Goal: Navigation & Orientation: Find specific page/section

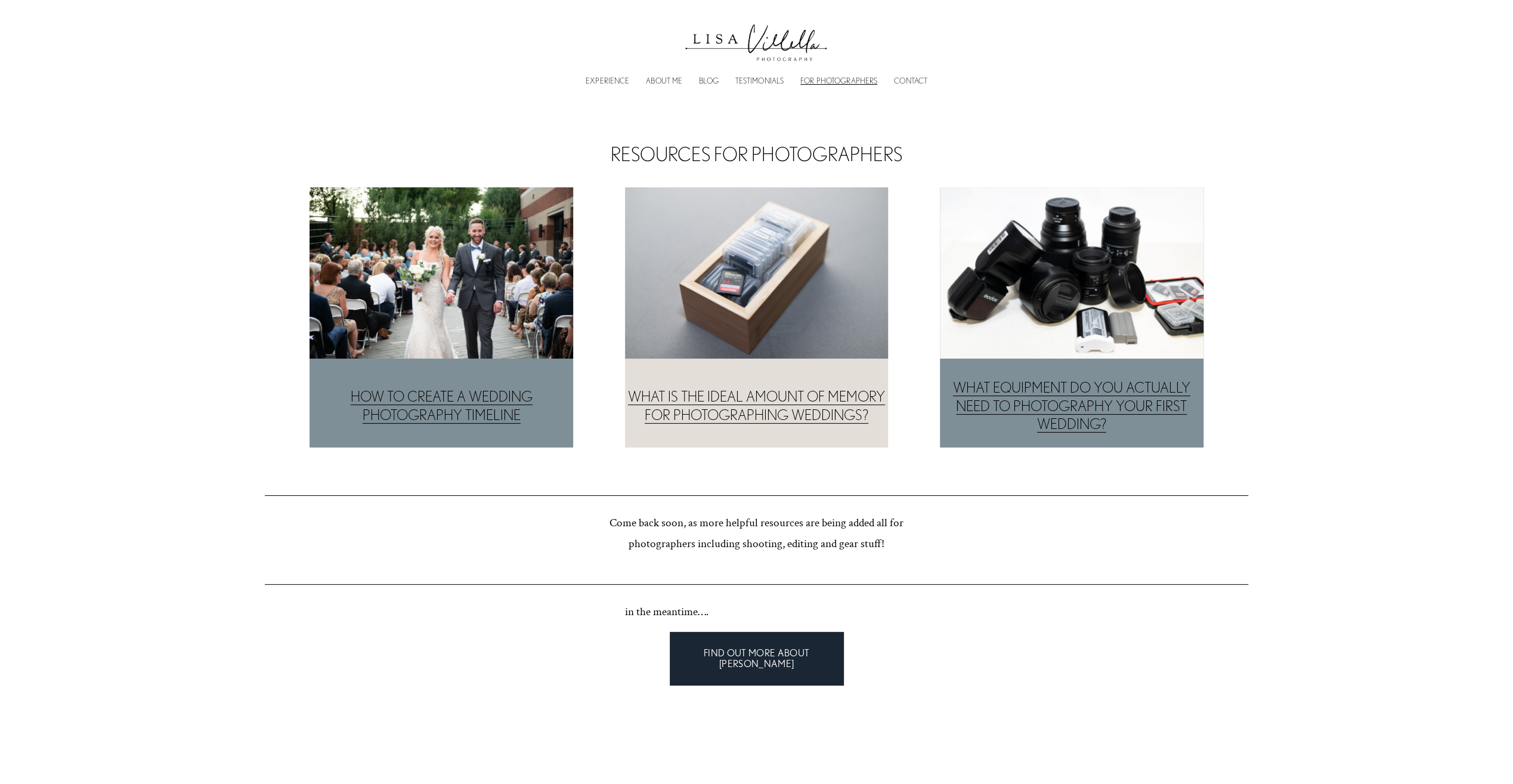
click at [720, 43] on img at bounding box center [756, 39] width 155 height 55
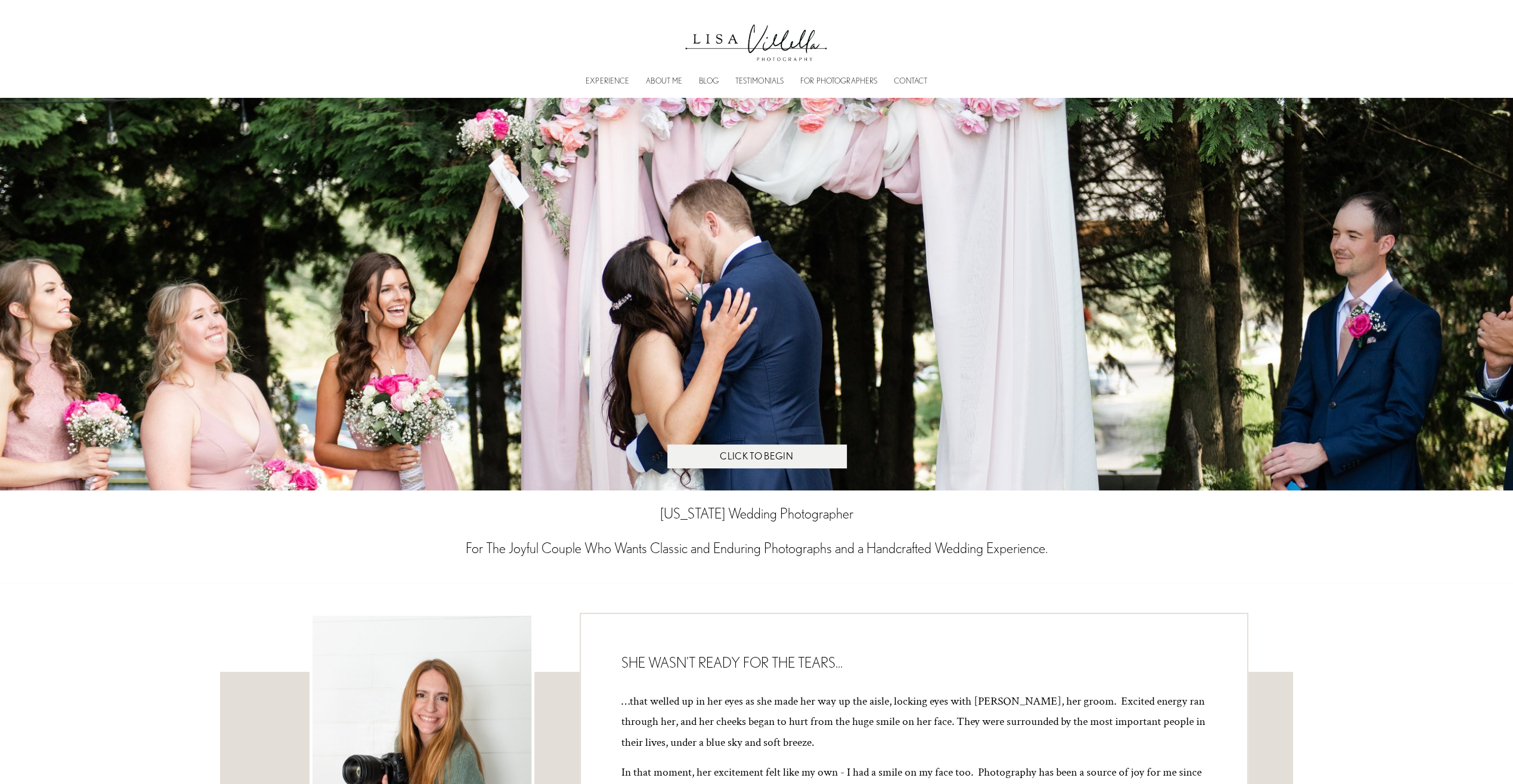
click at [231, 26] on div "EXPERIENCE ABOUT ME BLOG TESTIMONIALS FOR PHOTOGRAPHERS CONTACT" at bounding box center [757, 48] width 1362 height 74
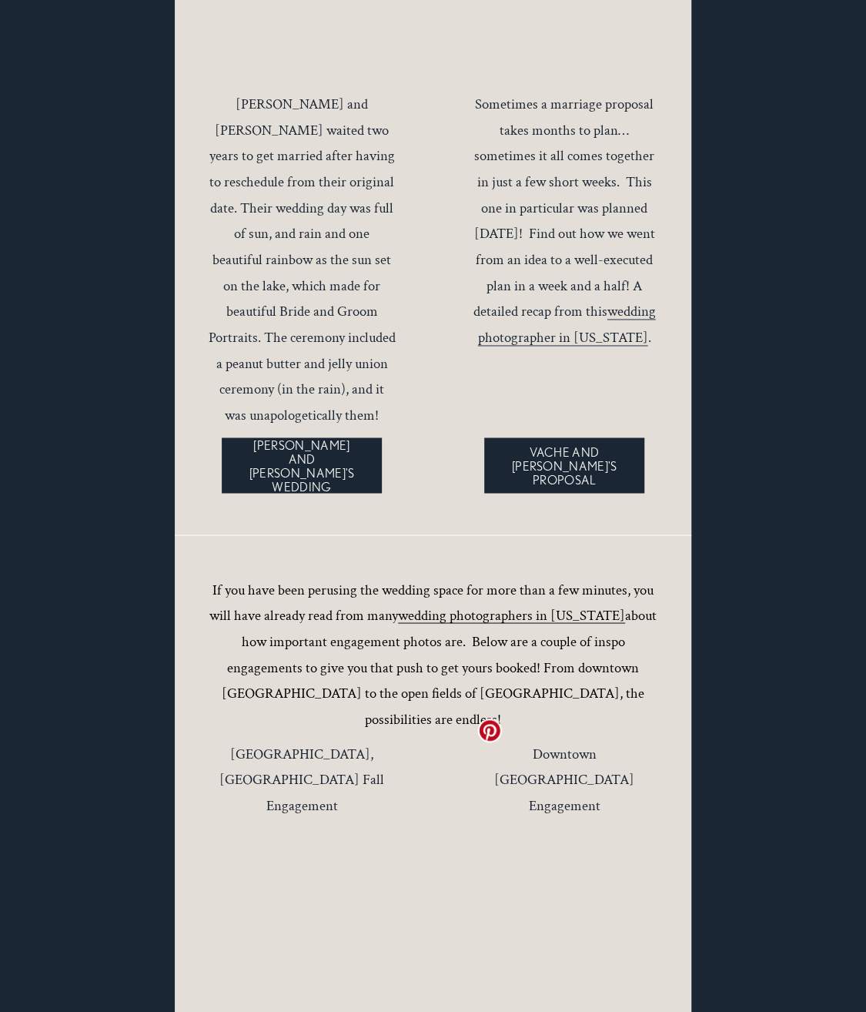
scroll to position [6095, 0]
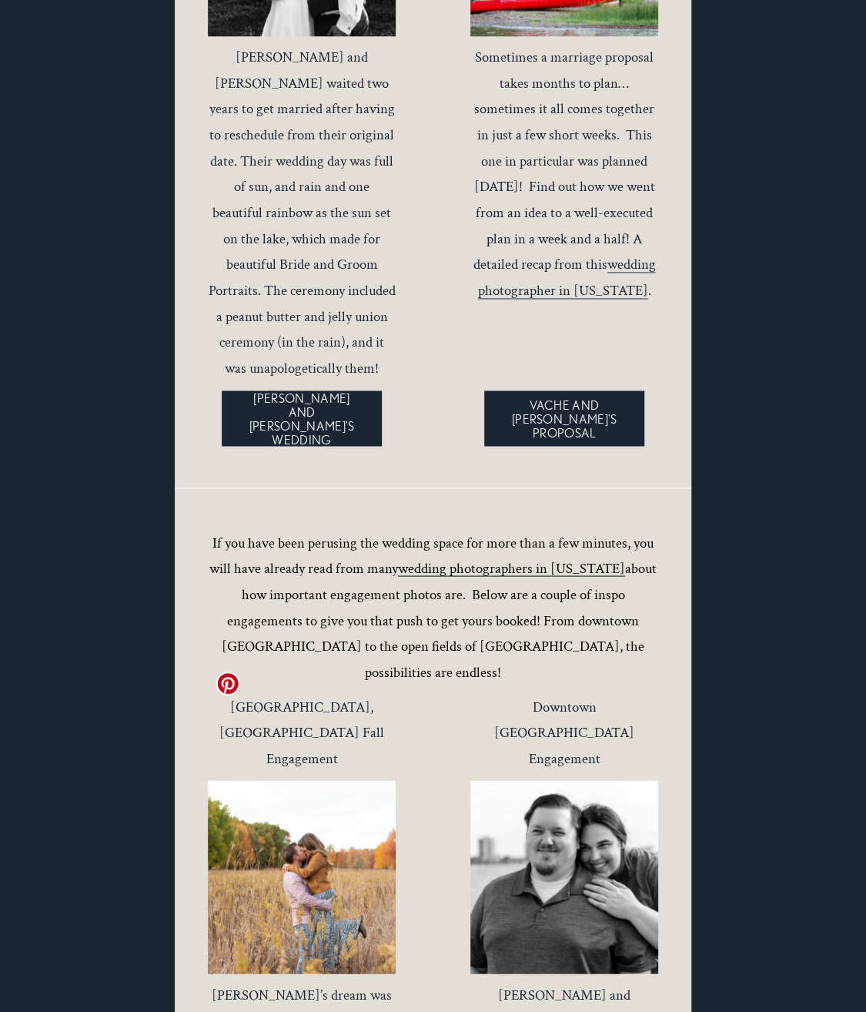
click at [374, 780] on div at bounding box center [302, 876] width 189 height 193
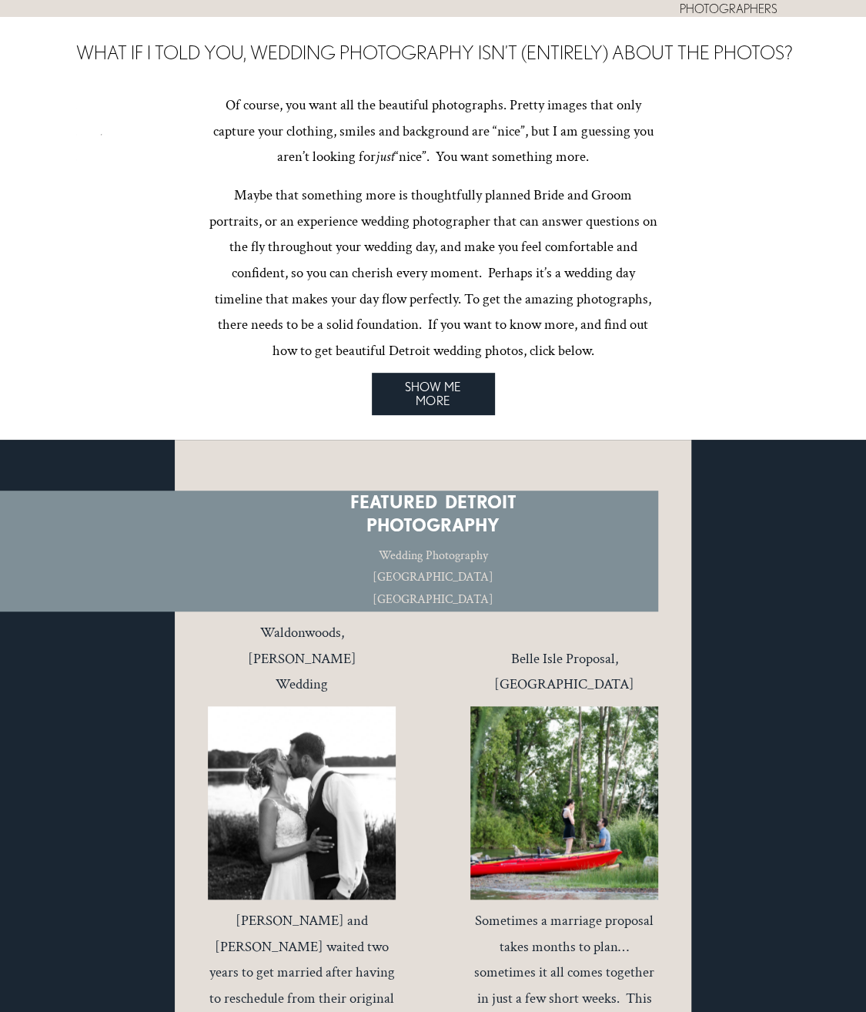
scroll to position [5017, 0]
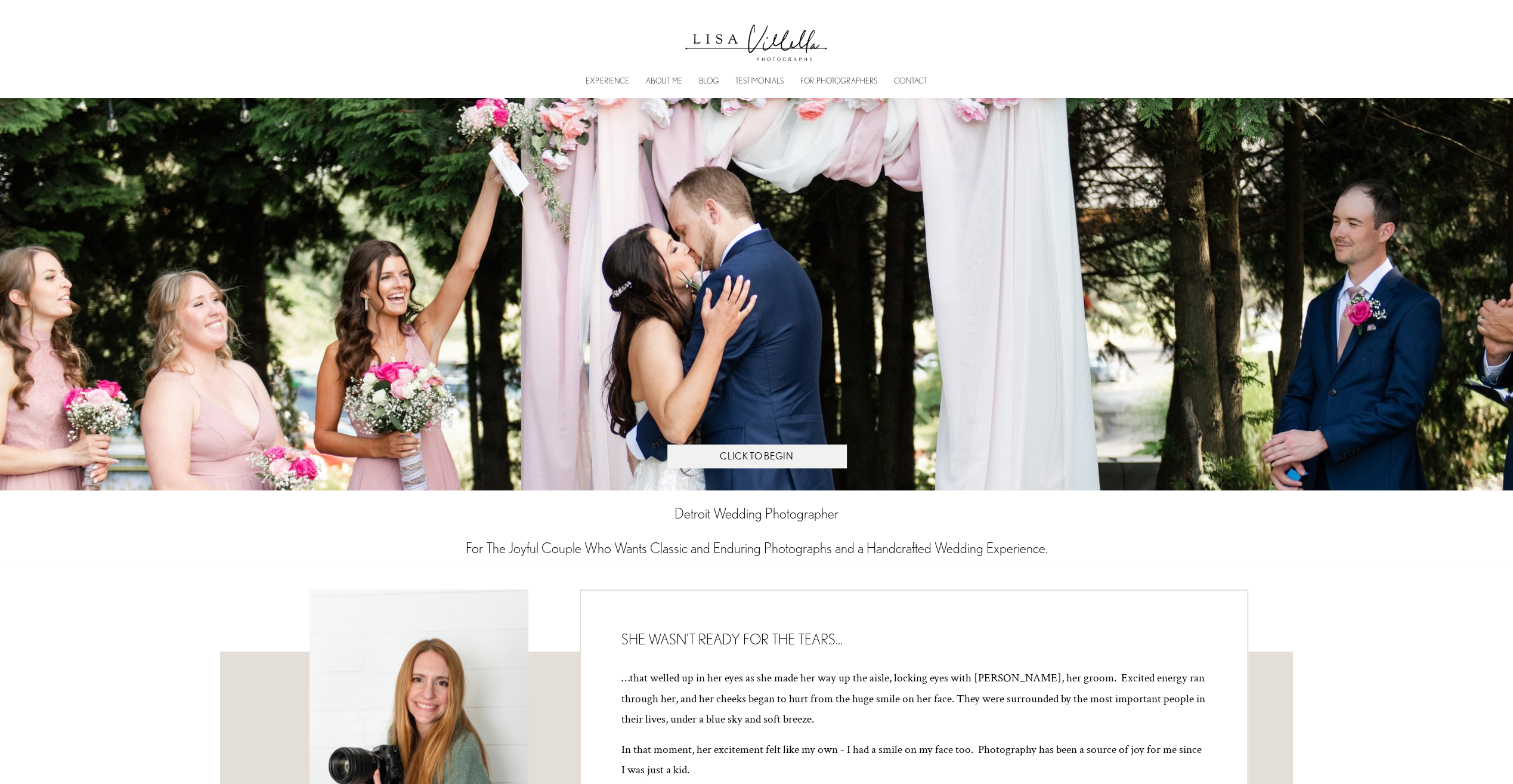
click at [228, 77] on div "EXPERIENCE ABOUT ME BLOG TESTIMONIALS FOR PHOTOGRAPHERS CONTACT" at bounding box center [757, 48] width 1362 height 74
